Goal: Book appointment/travel/reservation

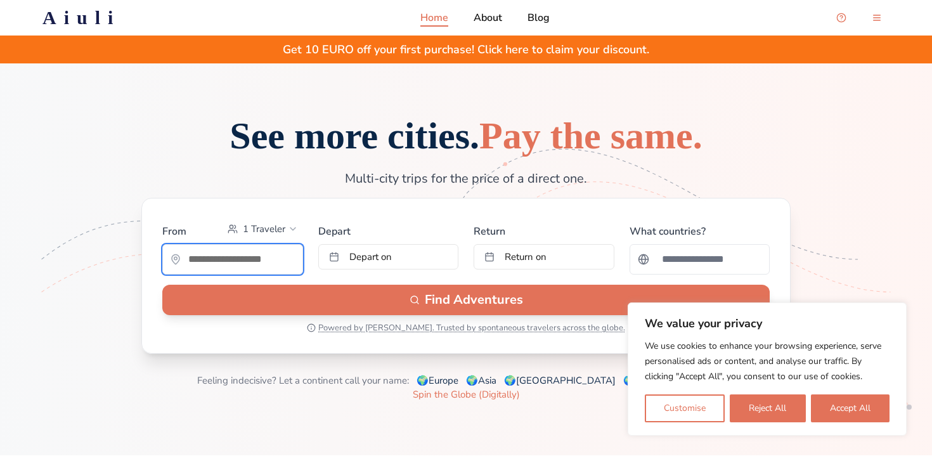
click at [257, 272] on input "text" at bounding box center [233, 259] width 140 height 25
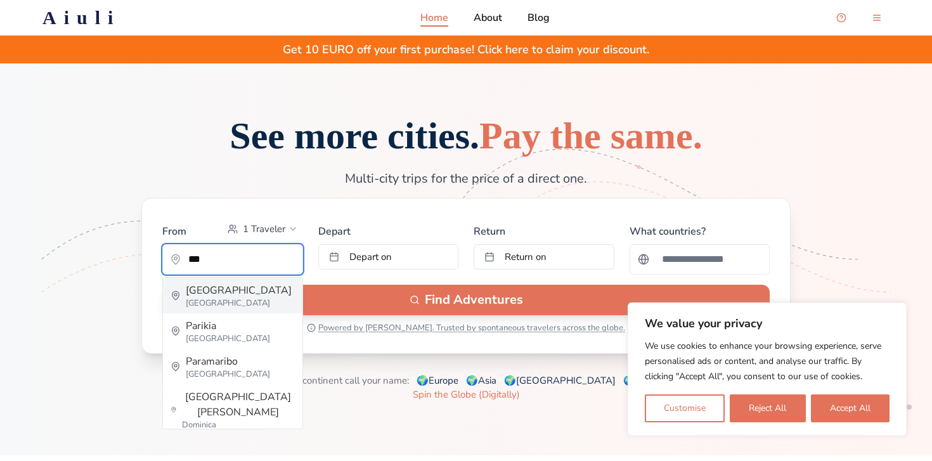
type input "*****"
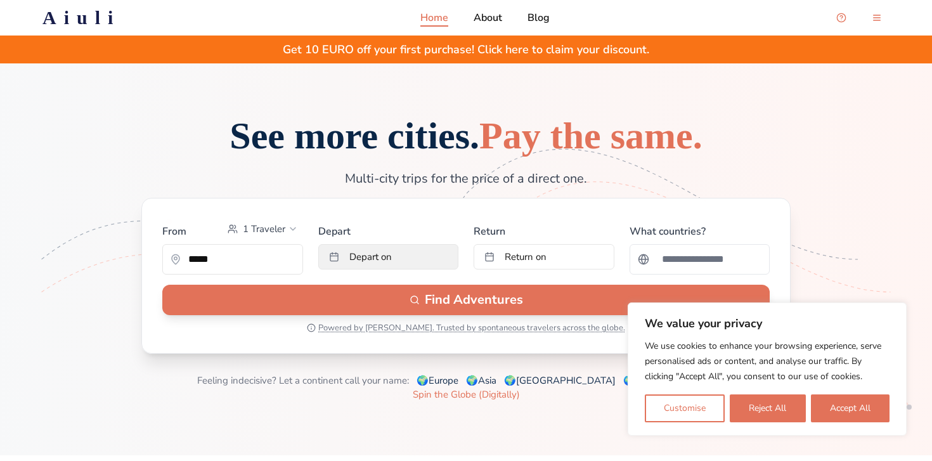
click at [347, 269] on button "Depart on" at bounding box center [388, 256] width 141 height 25
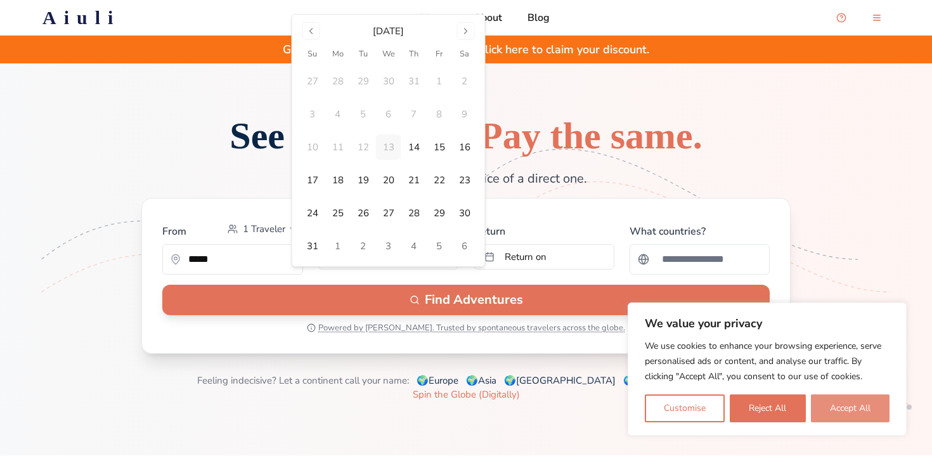
click at [868, 410] on button "Accept All" at bounding box center [850, 408] width 79 height 28
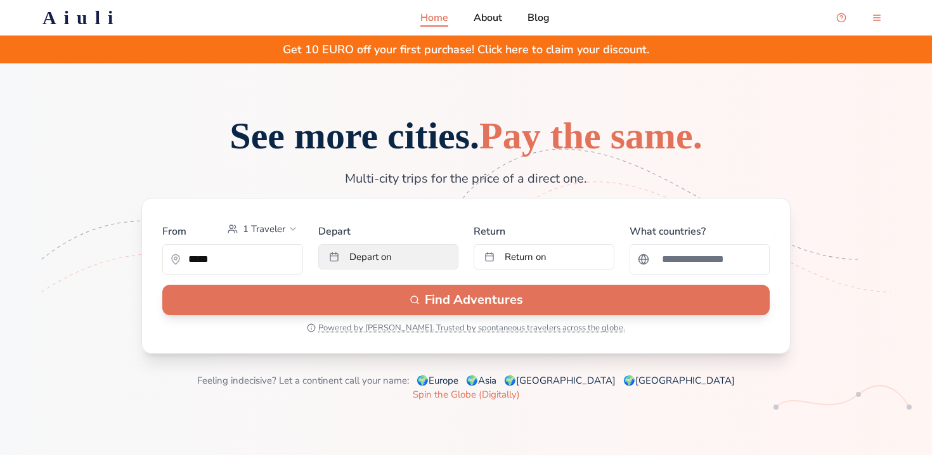
click at [434, 269] on button "Depart on" at bounding box center [388, 256] width 141 height 25
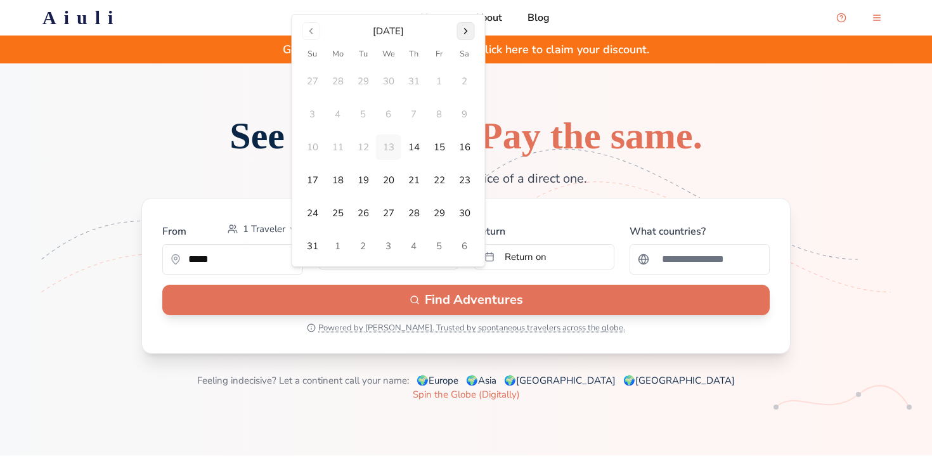
click at [469, 37] on button "Go to next month" at bounding box center [466, 31] width 18 height 18
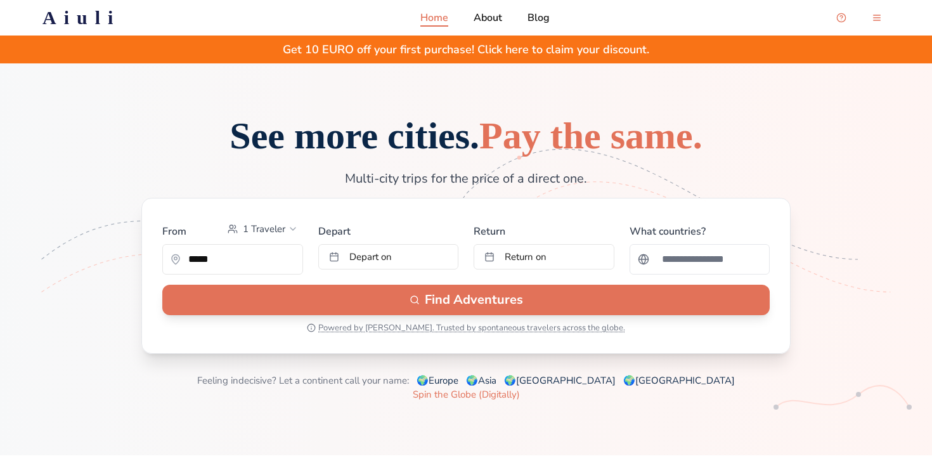
click at [469, 37] on div "Get 10 EURO off your first purchase! Click here to claim your discount." at bounding box center [466, 50] width 932 height 28
click at [384, 269] on button "Depart on" at bounding box center [388, 256] width 141 height 25
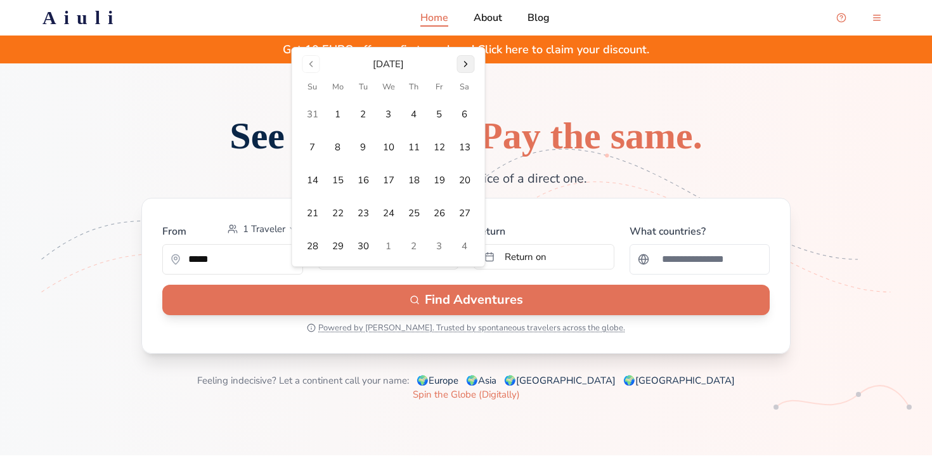
click at [468, 62] on button "Go to next month" at bounding box center [466, 64] width 18 height 18
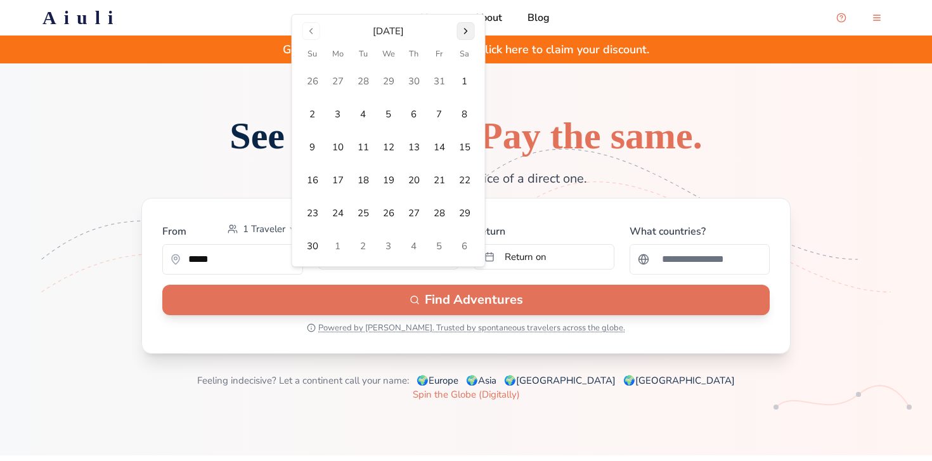
click at [464, 26] on button "Go to next month" at bounding box center [466, 31] width 18 height 18
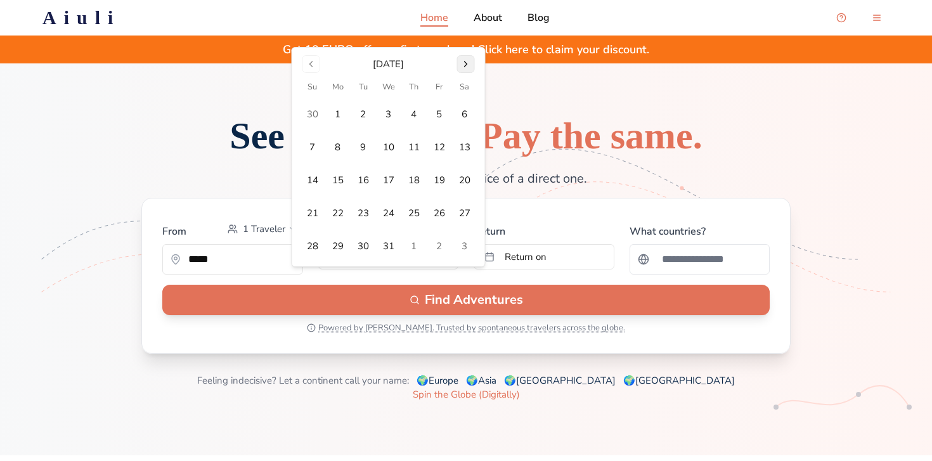
click at [469, 67] on button "Go to next month" at bounding box center [466, 64] width 18 height 18
click at [464, 68] on button "Go to next month" at bounding box center [466, 64] width 18 height 18
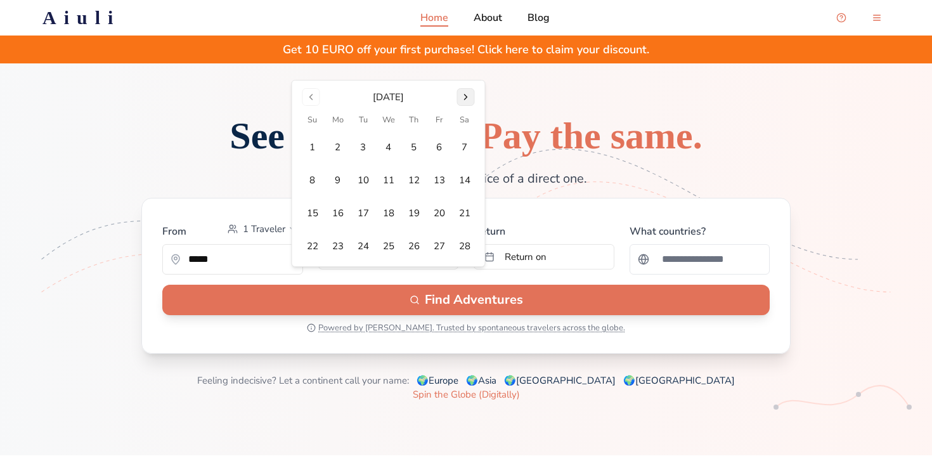
click at [473, 97] on button "Go to next month" at bounding box center [466, 97] width 18 height 18
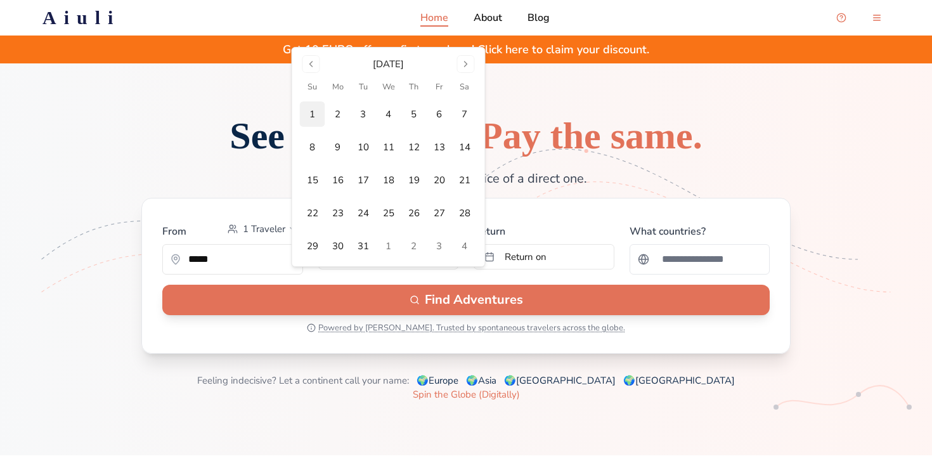
click at [310, 109] on button "1" at bounding box center [312, 113] width 25 height 25
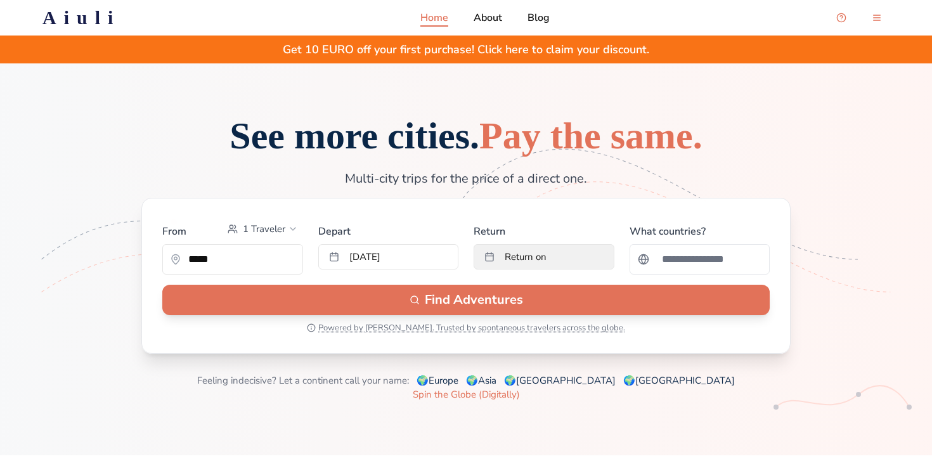
click at [555, 269] on button "Return on" at bounding box center [544, 256] width 141 height 25
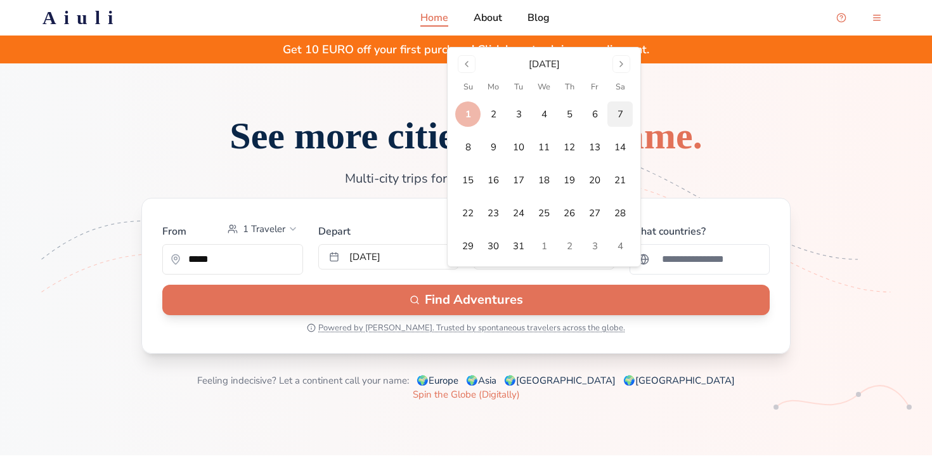
click at [620, 108] on button "7" at bounding box center [619, 113] width 25 height 25
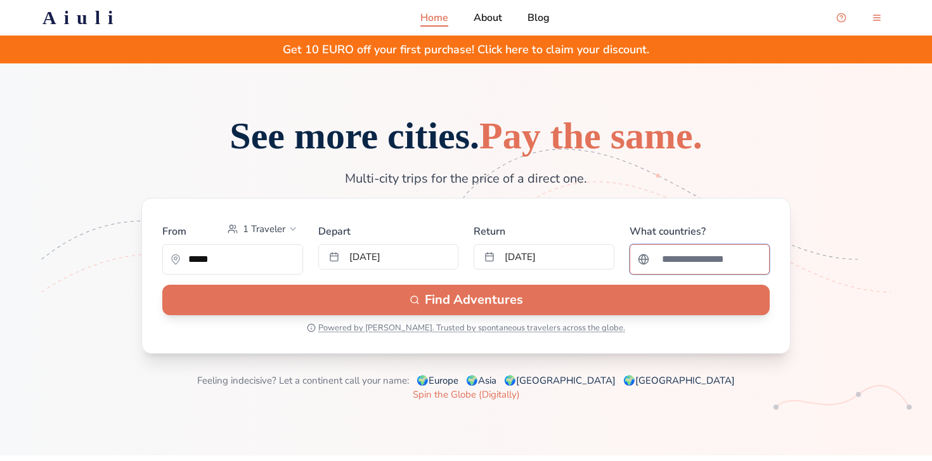
click at [685, 272] on input "Search for a country" at bounding box center [708, 259] width 108 height 25
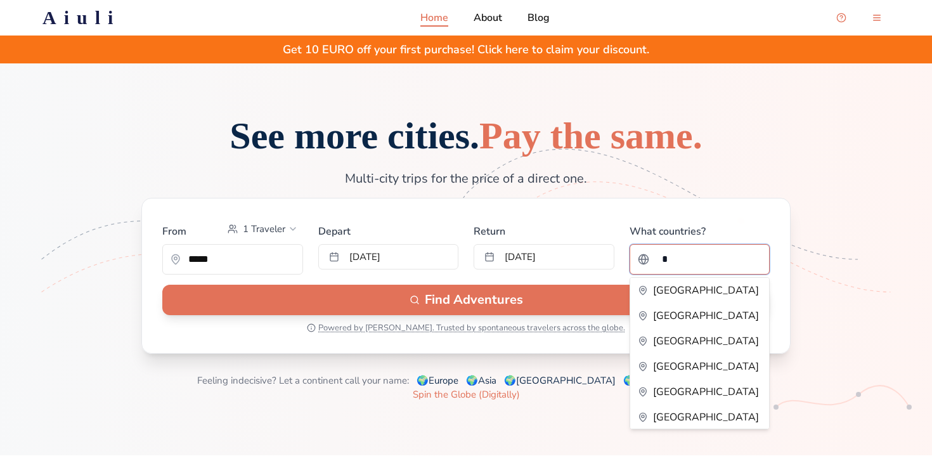
type input "**"
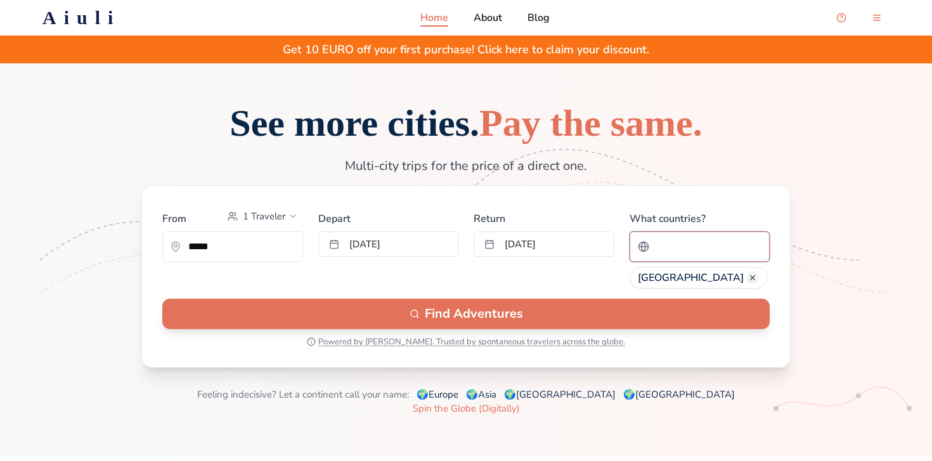
click at [719, 259] on input "Search for a country" at bounding box center [708, 246] width 108 height 25
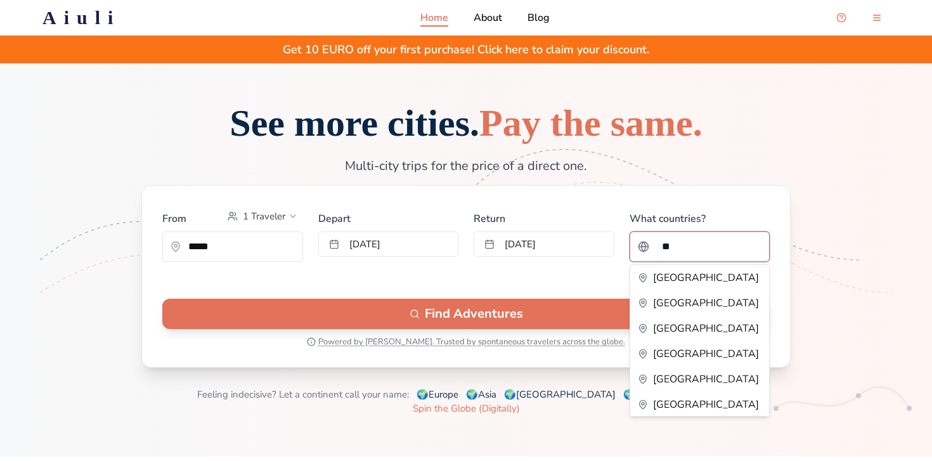
type input "***"
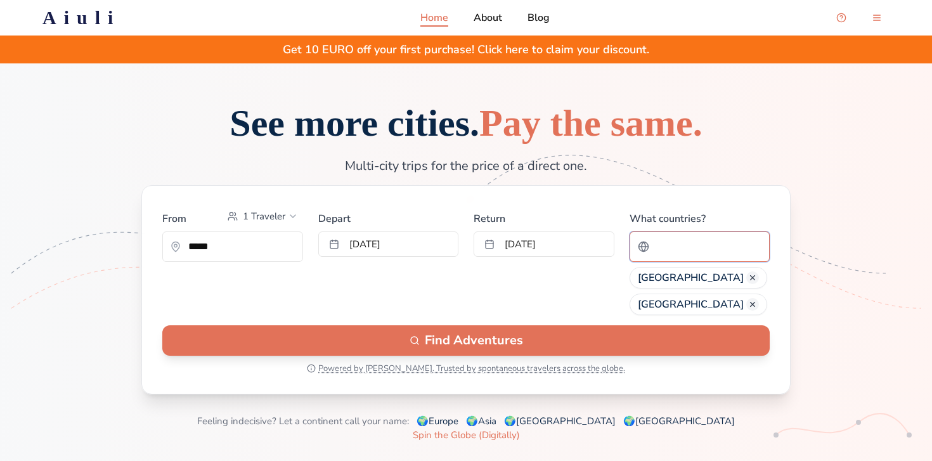
click at [713, 259] on input "Search for a country" at bounding box center [708, 246] width 108 height 25
type input "***"
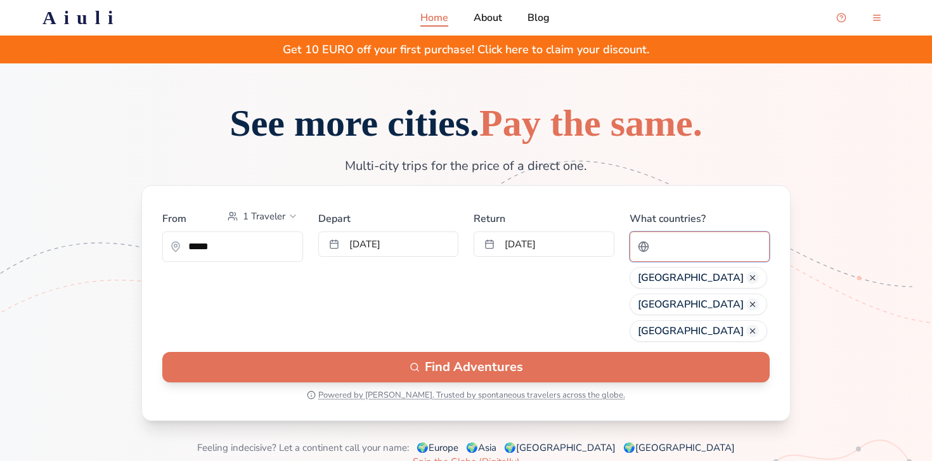
click at [731, 259] on input "Search for a country" at bounding box center [708, 246] width 108 height 25
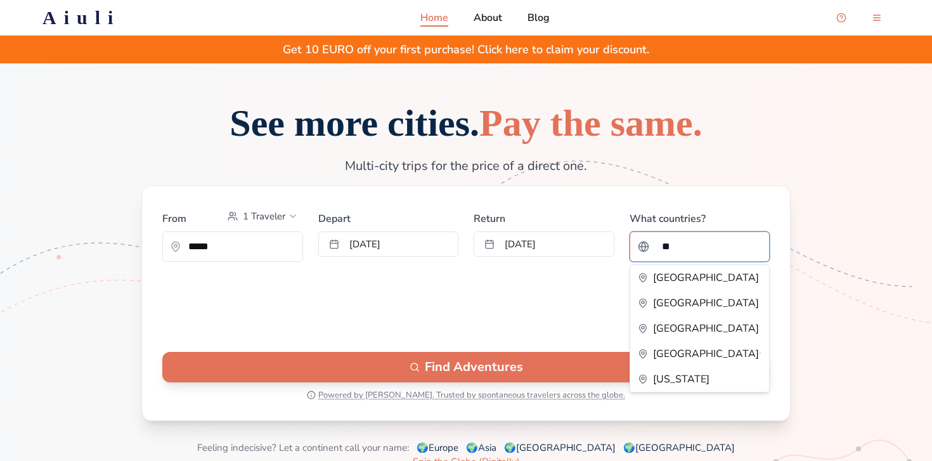
type input "***"
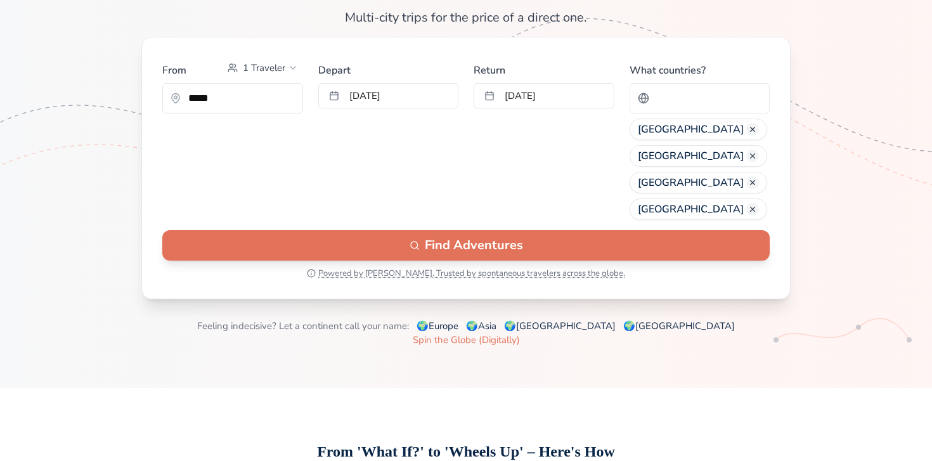
scroll to position [152, 0]
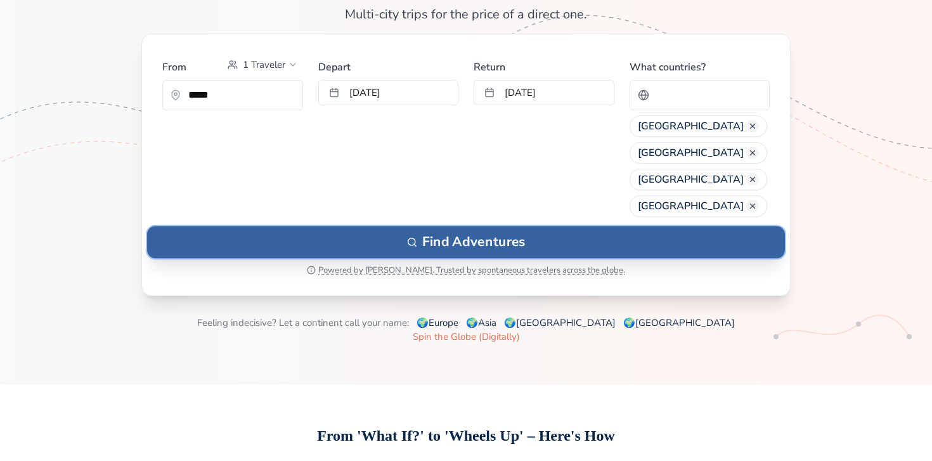
click at [498, 241] on button "Find Adventures" at bounding box center [466, 242] width 638 height 32
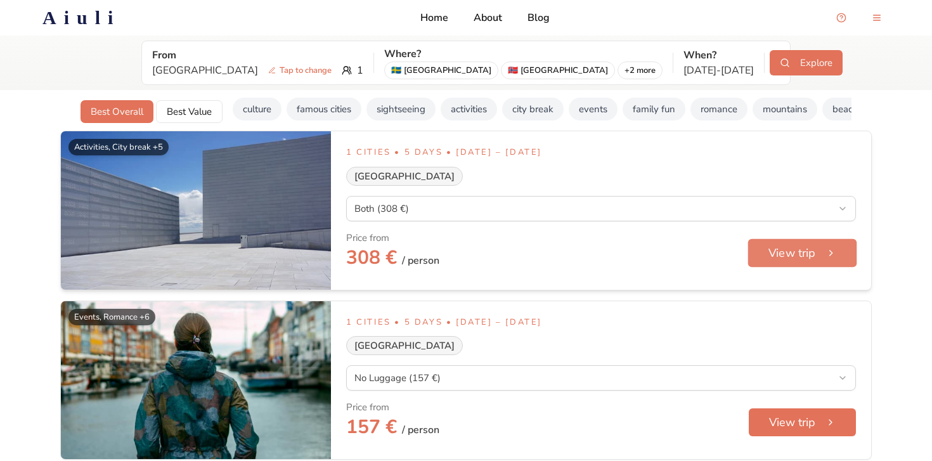
click at [759, 255] on button "View trip" at bounding box center [802, 252] width 109 height 29
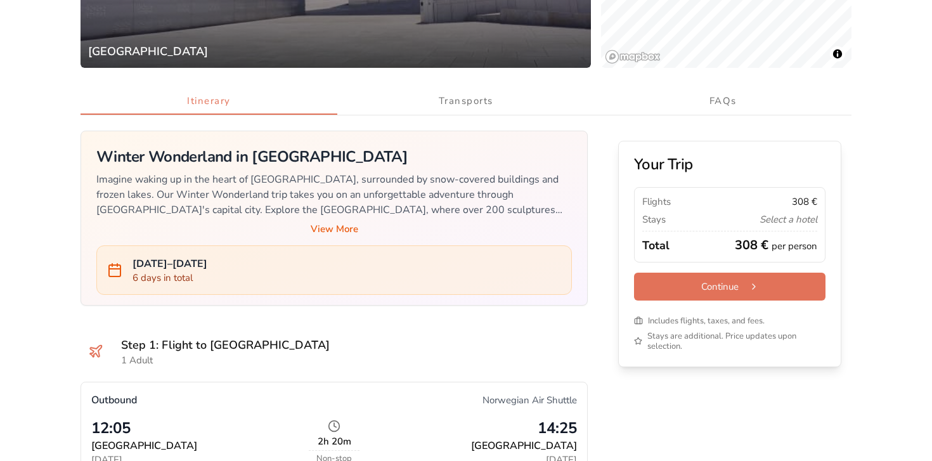
scroll to position [358, 0]
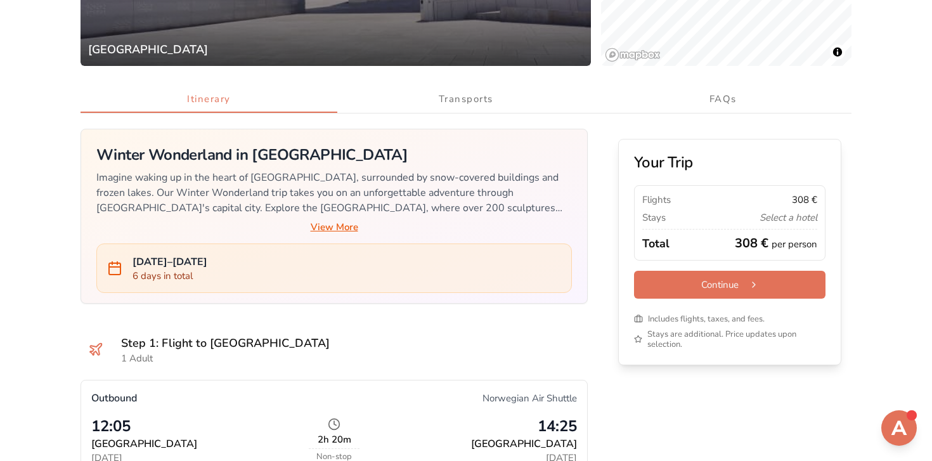
click at [349, 229] on button "View More" at bounding box center [334, 227] width 476 height 13
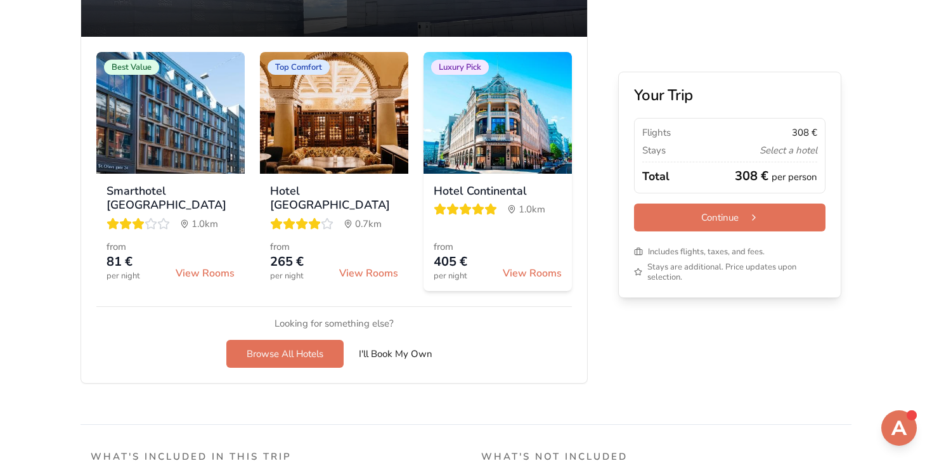
scroll to position [1220, 0]
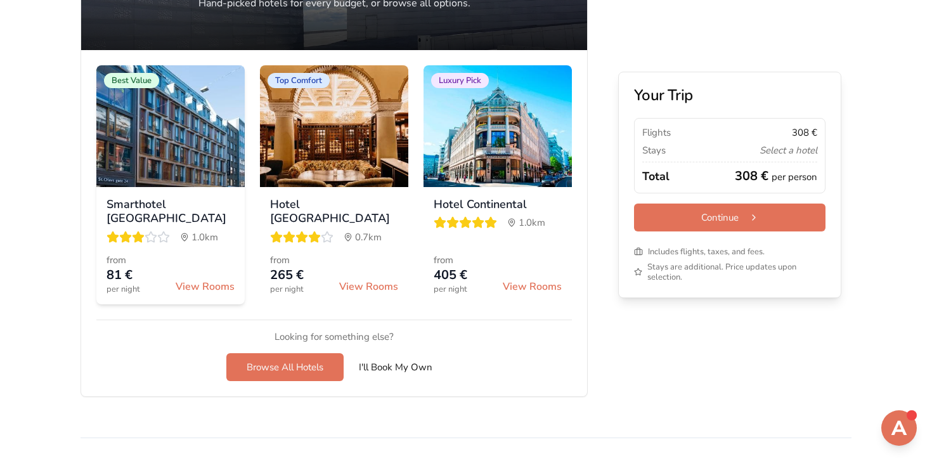
click at [200, 279] on span "View Rooms" at bounding box center [205, 286] width 59 height 15
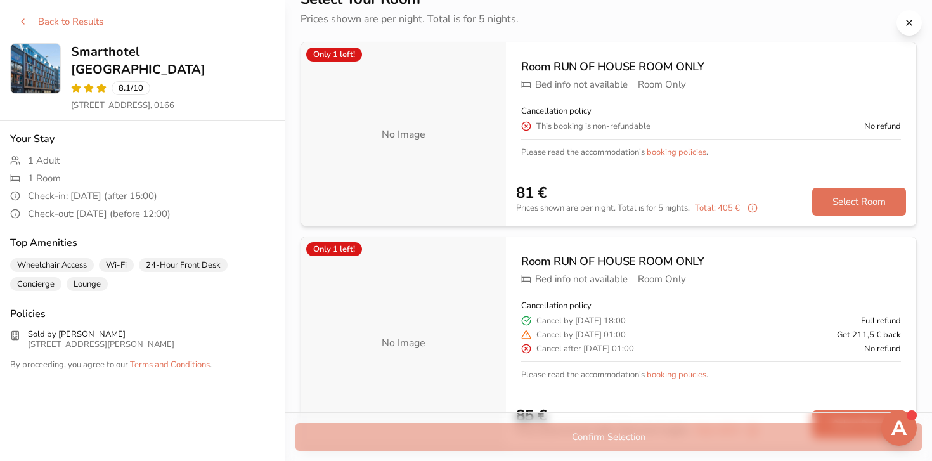
scroll to position [0, 0]
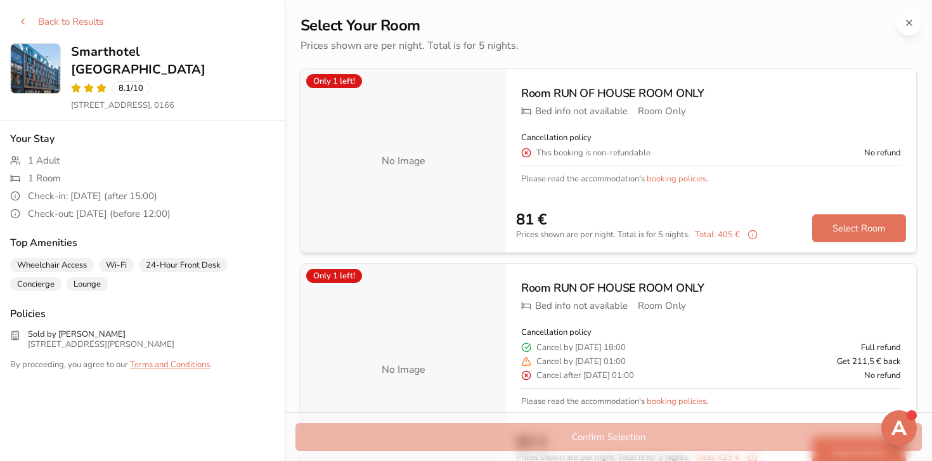
click at [915, 30] on button at bounding box center [909, 22] width 25 height 25
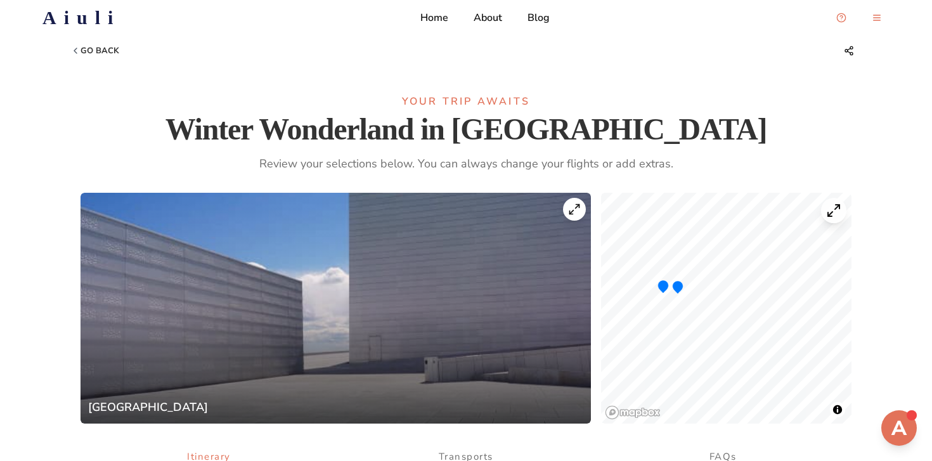
click at [575, 216] on button at bounding box center [574, 209] width 23 height 23
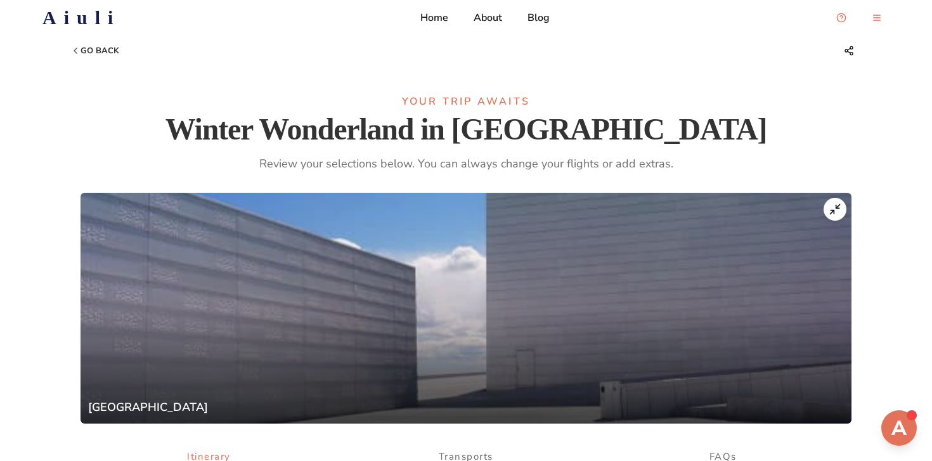
click at [827, 211] on button at bounding box center [835, 209] width 23 height 23
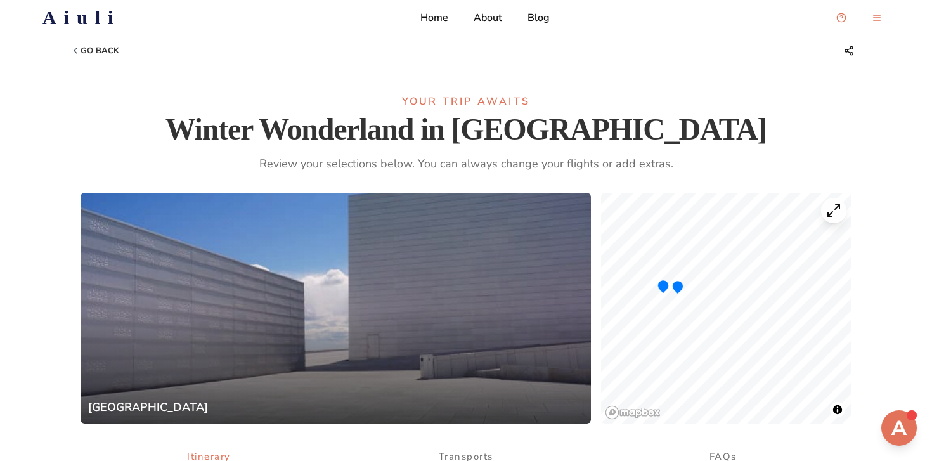
click at [112, 60] on div "Go back" at bounding box center [465, 51] width 791 height 46
click at [108, 51] on p "Go back" at bounding box center [100, 51] width 39 height 10
click at [76, 51] on icon at bounding box center [75, 51] width 10 height 10
click at [87, 51] on p "Go back" at bounding box center [100, 51] width 39 height 10
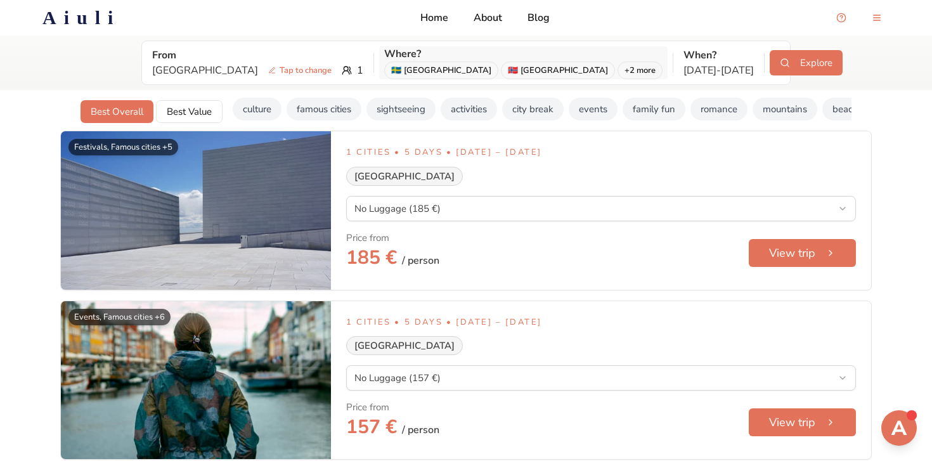
click at [384, 74] on div "🇸🇪 [GEOGRAPHIC_DATA]" at bounding box center [441, 71] width 114 height 18
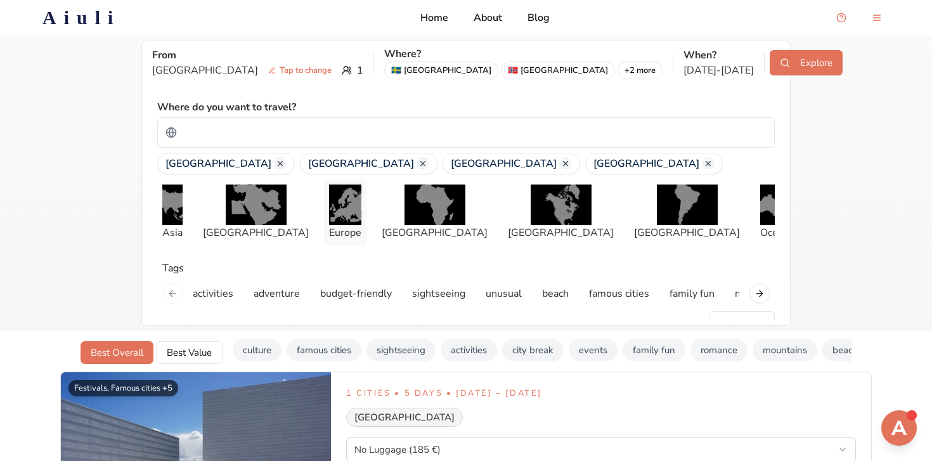
click at [351, 204] on img "button" at bounding box center [345, 205] width 32 height 41
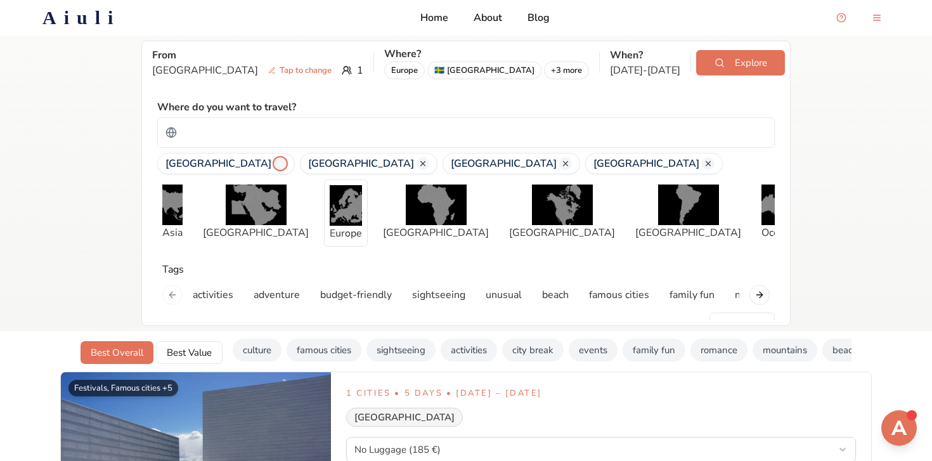
click at [276, 165] on icon "Remove Sweden" at bounding box center [280, 163] width 9 height 9
click at [274, 165] on button "Remove Norway" at bounding box center [280, 163] width 13 height 13
click at [216, 165] on div "[GEOGRAPHIC_DATA]" at bounding box center [226, 164] width 138 height 22
click at [276, 165] on icon "Remove Finland" at bounding box center [280, 163] width 9 height 9
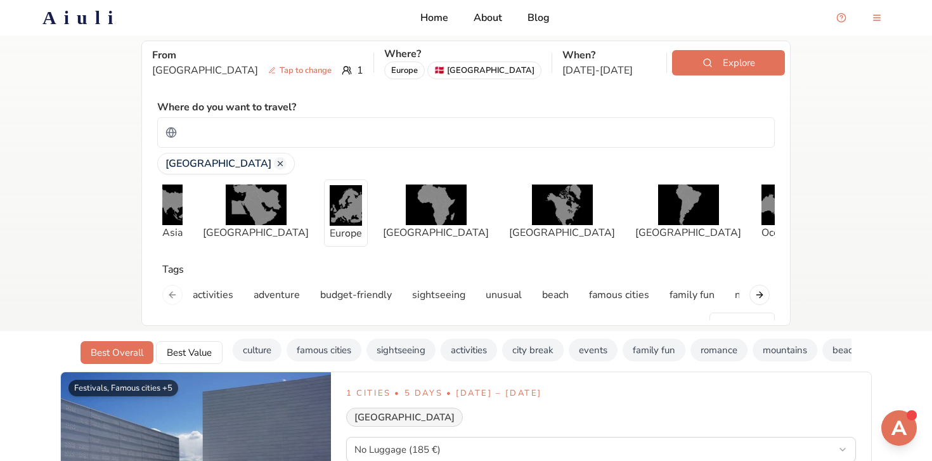
click at [209, 165] on div "[GEOGRAPHIC_DATA]" at bounding box center [226, 164] width 138 height 22
click at [276, 162] on icon "Remove Denmark" at bounding box center [280, 163] width 9 height 9
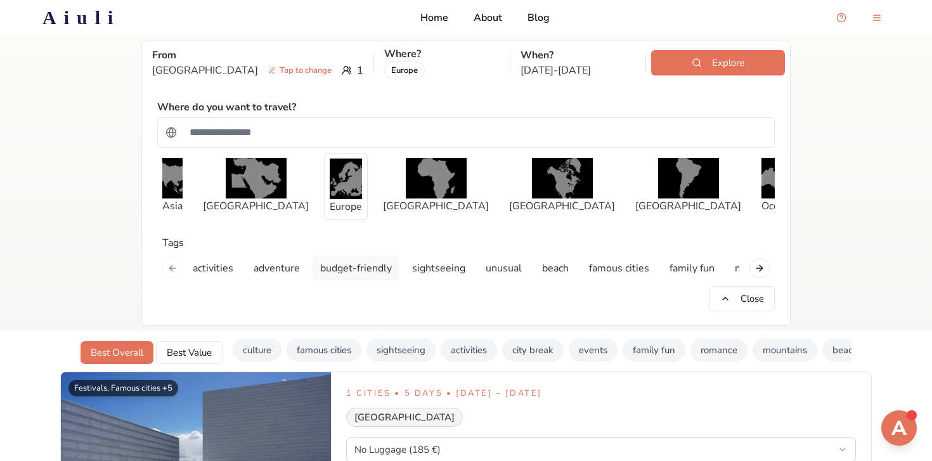
click at [333, 269] on p "budget-friendly" at bounding box center [356, 268] width 72 height 15
click at [291, 270] on p "adventure" at bounding box center [277, 268] width 46 height 15
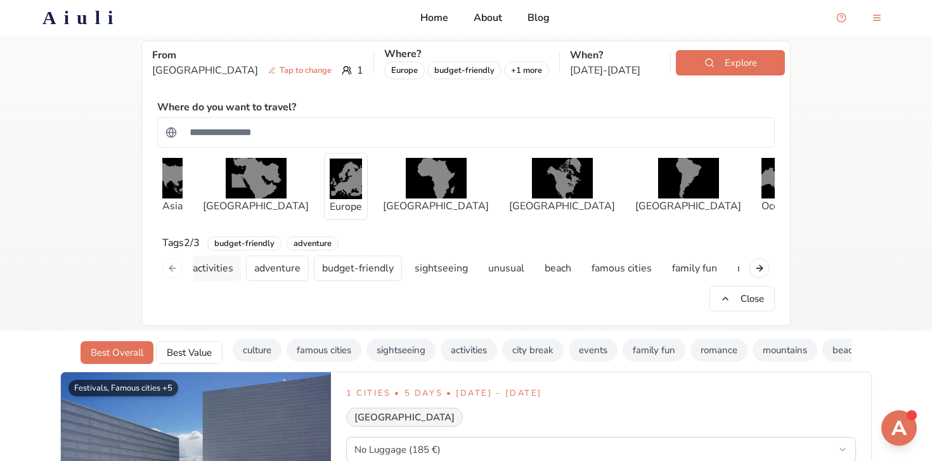
click at [231, 267] on p "activities" at bounding box center [213, 268] width 41 height 15
click at [739, 70] on button "Explore" at bounding box center [730, 62] width 109 height 25
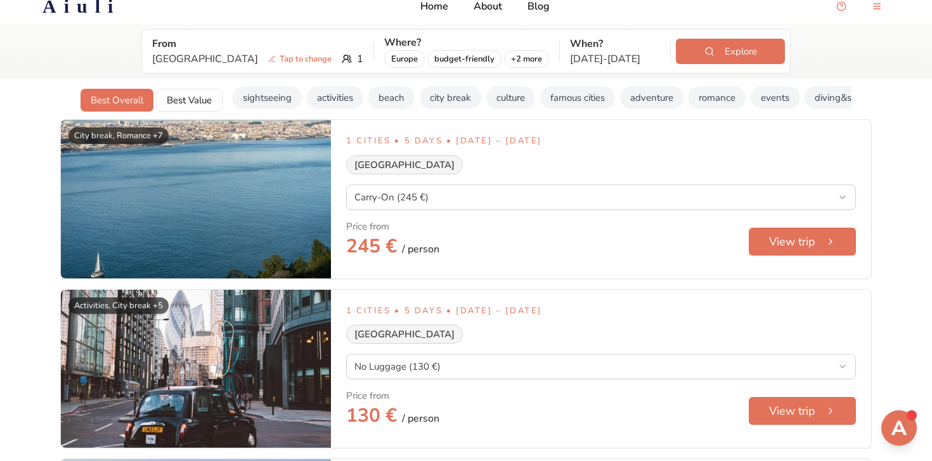
scroll to position [8, 0]
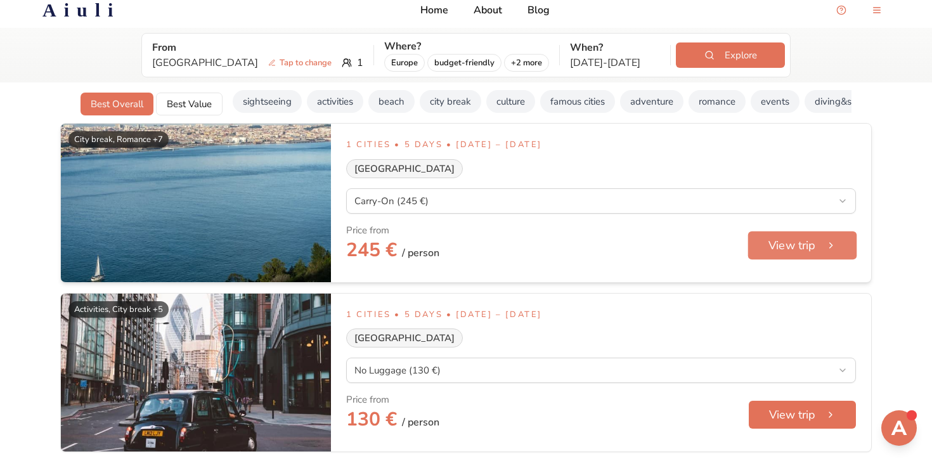
click at [754, 240] on button "View trip" at bounding box center [802, 245] width 109 height 29
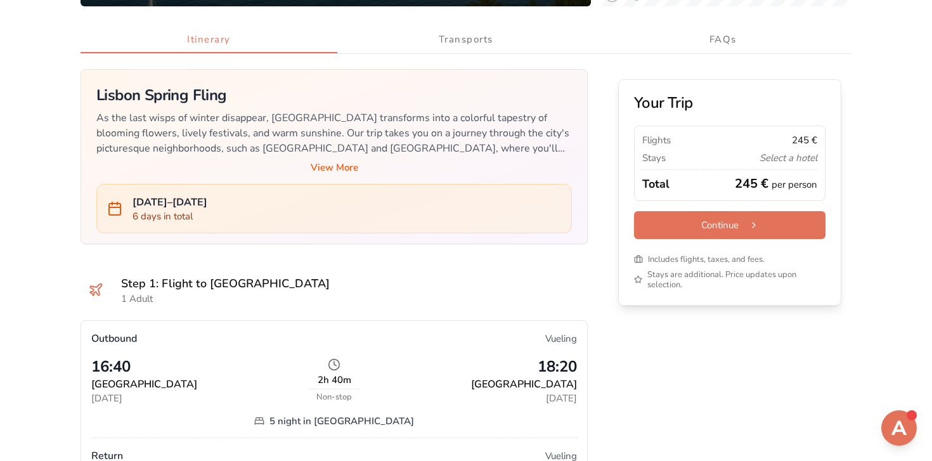
scroll to position [418, 0]
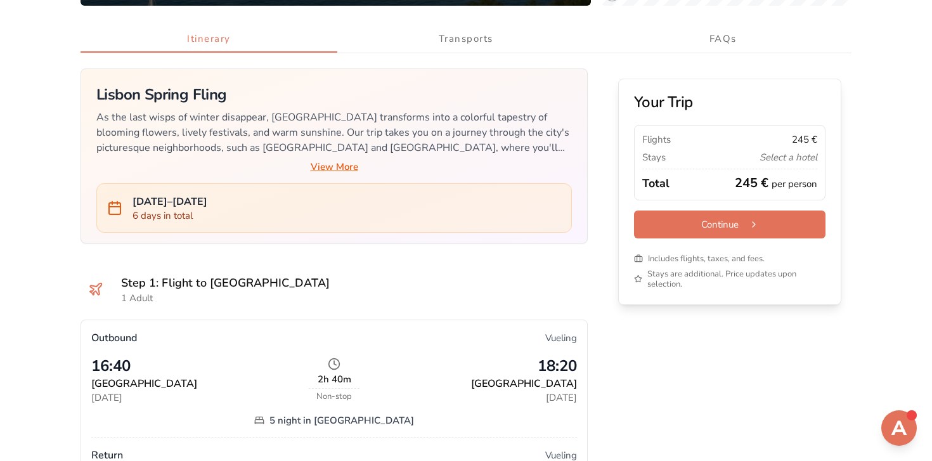
click at [323, 165] on button "View More" at bounding box center [334, 166] width 476 height 13
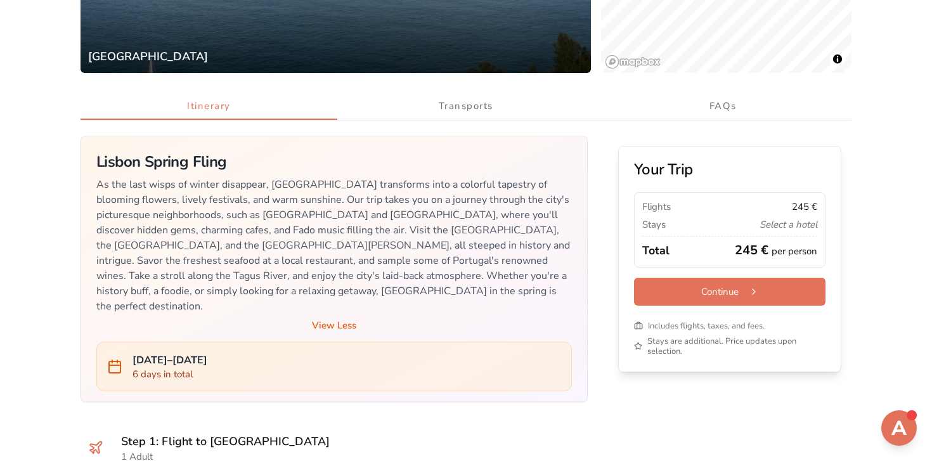
scroll to position [347, 0]
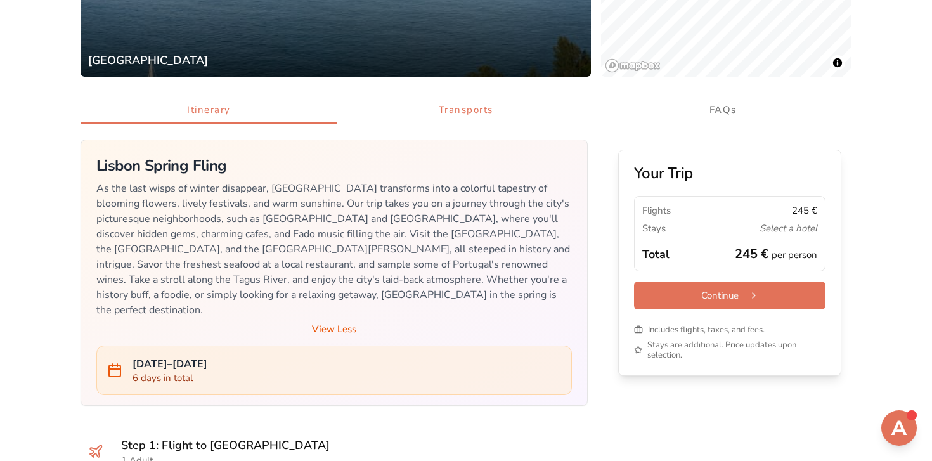
click at [470, 112] on button "Transports" at bounding box center [465, 110] width 257 height 27
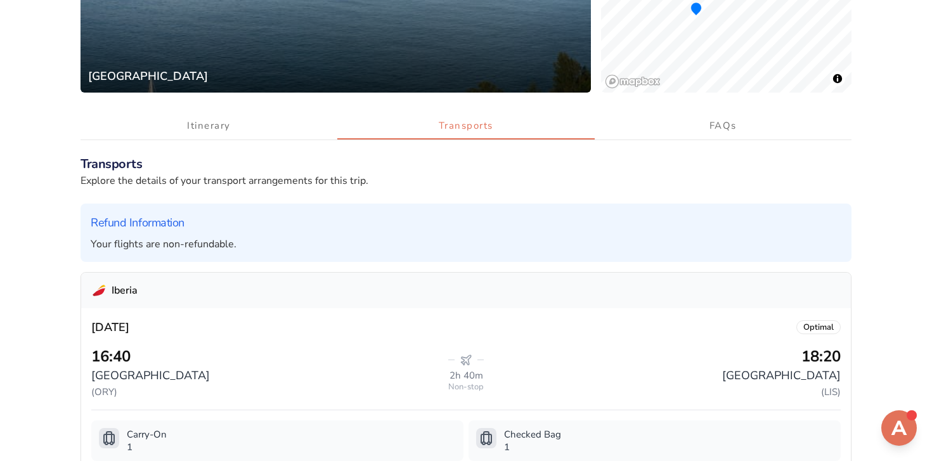
scroll to position [313, 0]
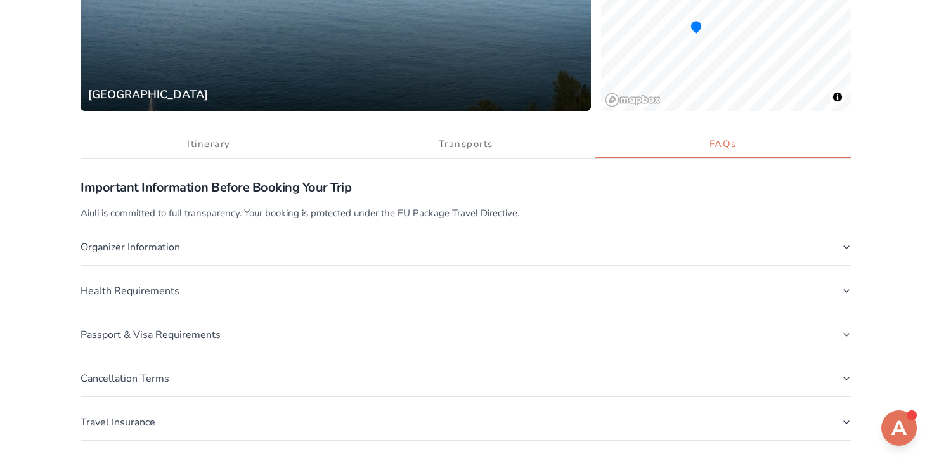
click at [691, 149] on button "FAQs" at bounding box center [723, 144] width 257 height 27
click at [269, 249] on button "Organizer Information" at bounding box center [466, 248] width 771 height 36
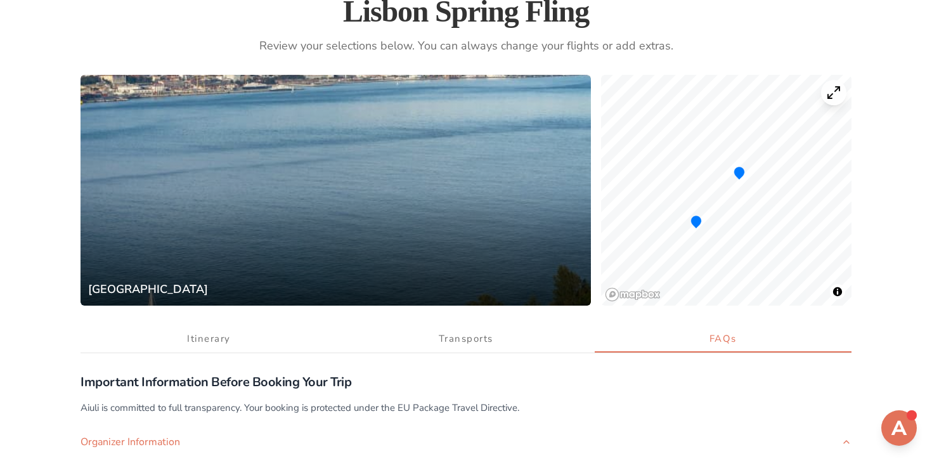
scroll to position [0, 0]
